Goal: Information Seeking & Learning: Learn about a topic

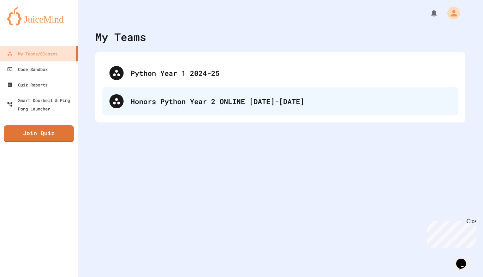
click at [187, 100] on div "Honors Python Year 2 ONLINE [DATE]-[DATE]" at bounding box center [291, 101] width 321 height 11
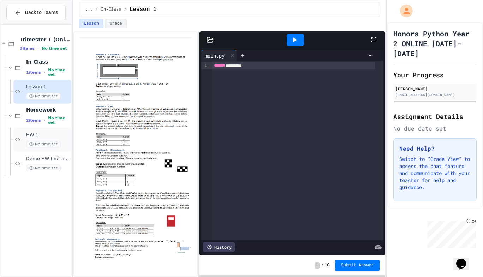
click at [43, 134] on span "HW 1" at bounding box center [48, 135] width 44 height 6
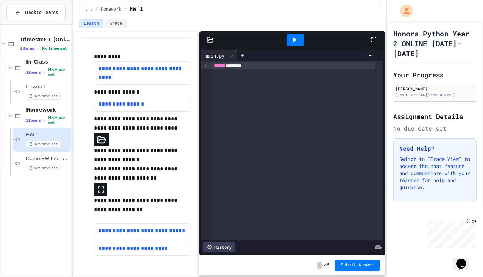
click at [133, 78] on link "**********" at bounding box center [141, 73] width 84 height 17
